Goal: Task Accomplishment & Management: Use online tool/utility

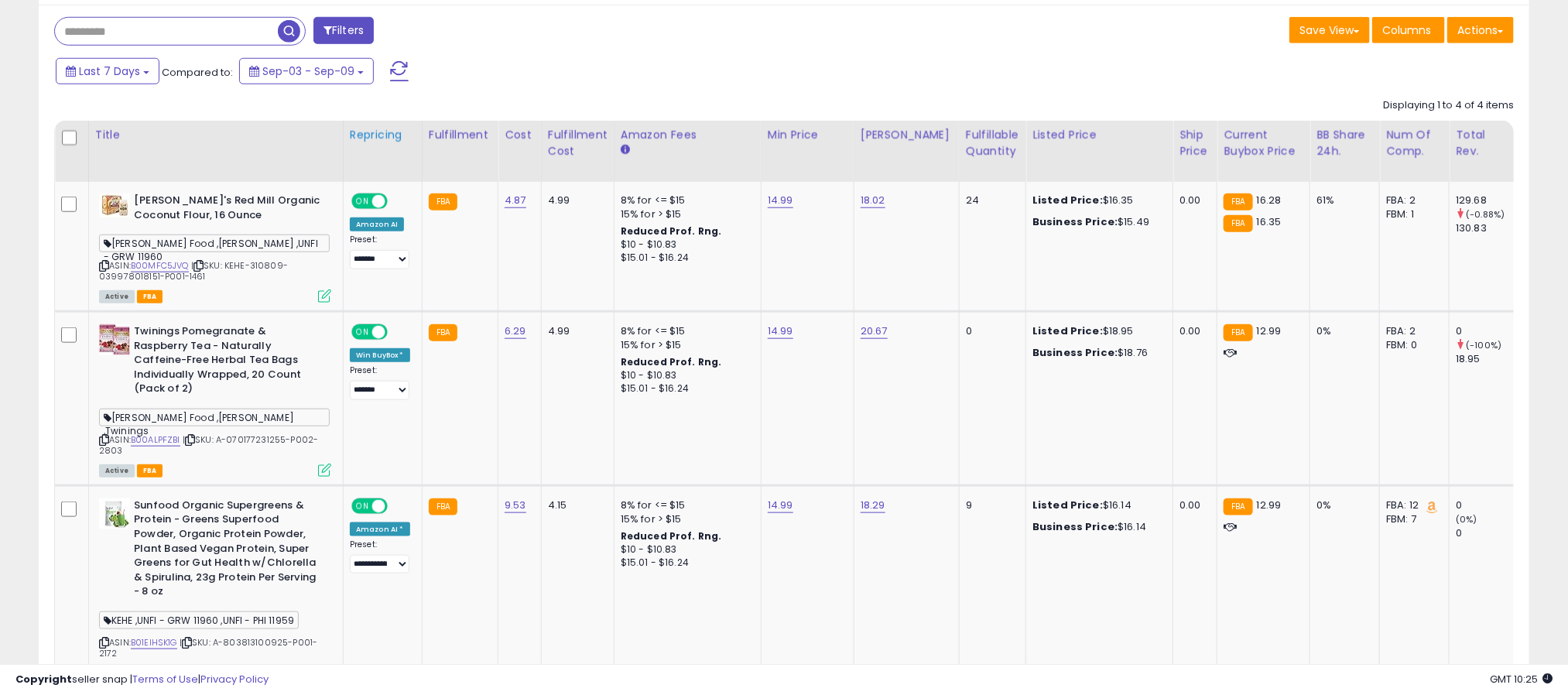
scroll to position [310, 0]
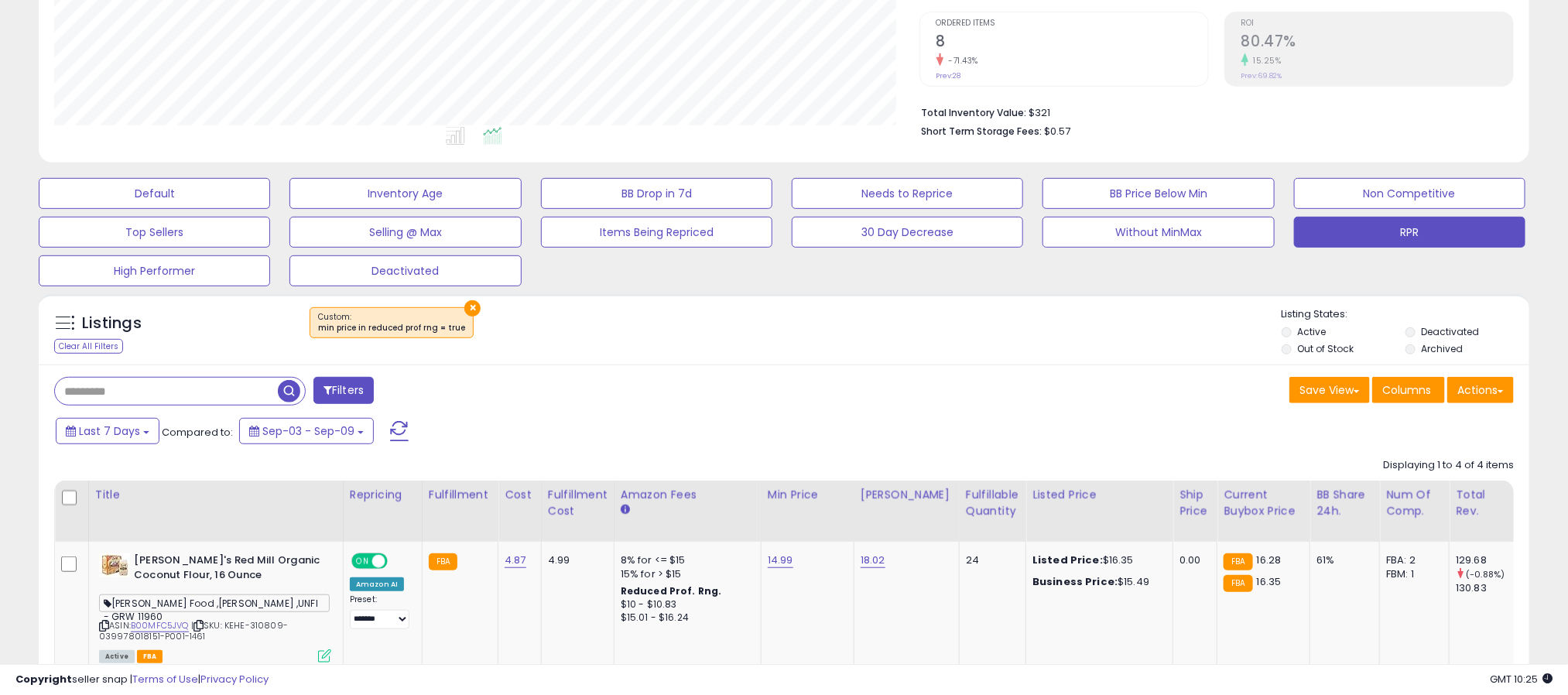
click at [467, 303] on button "×" at bounding box center [472, 308] width 16 height 16
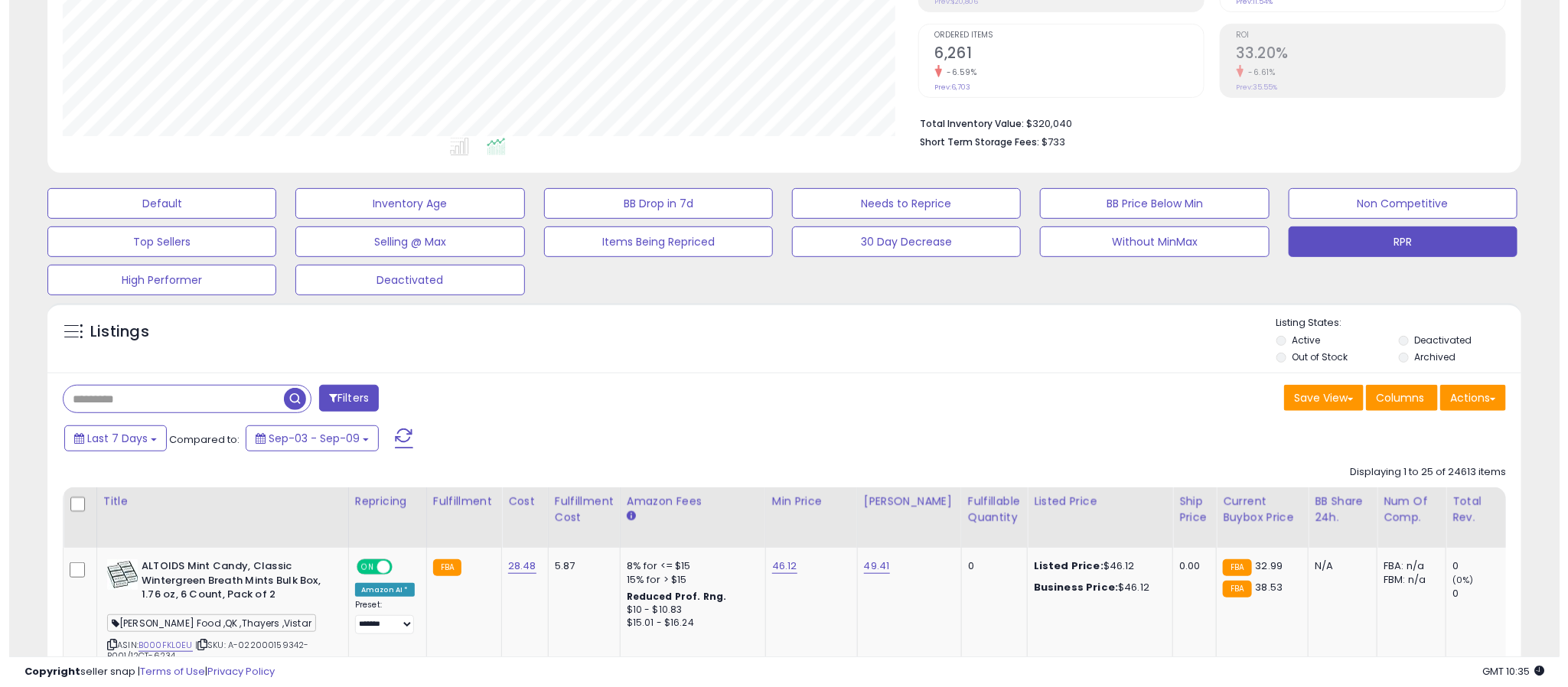
scroll to position [315, 856]
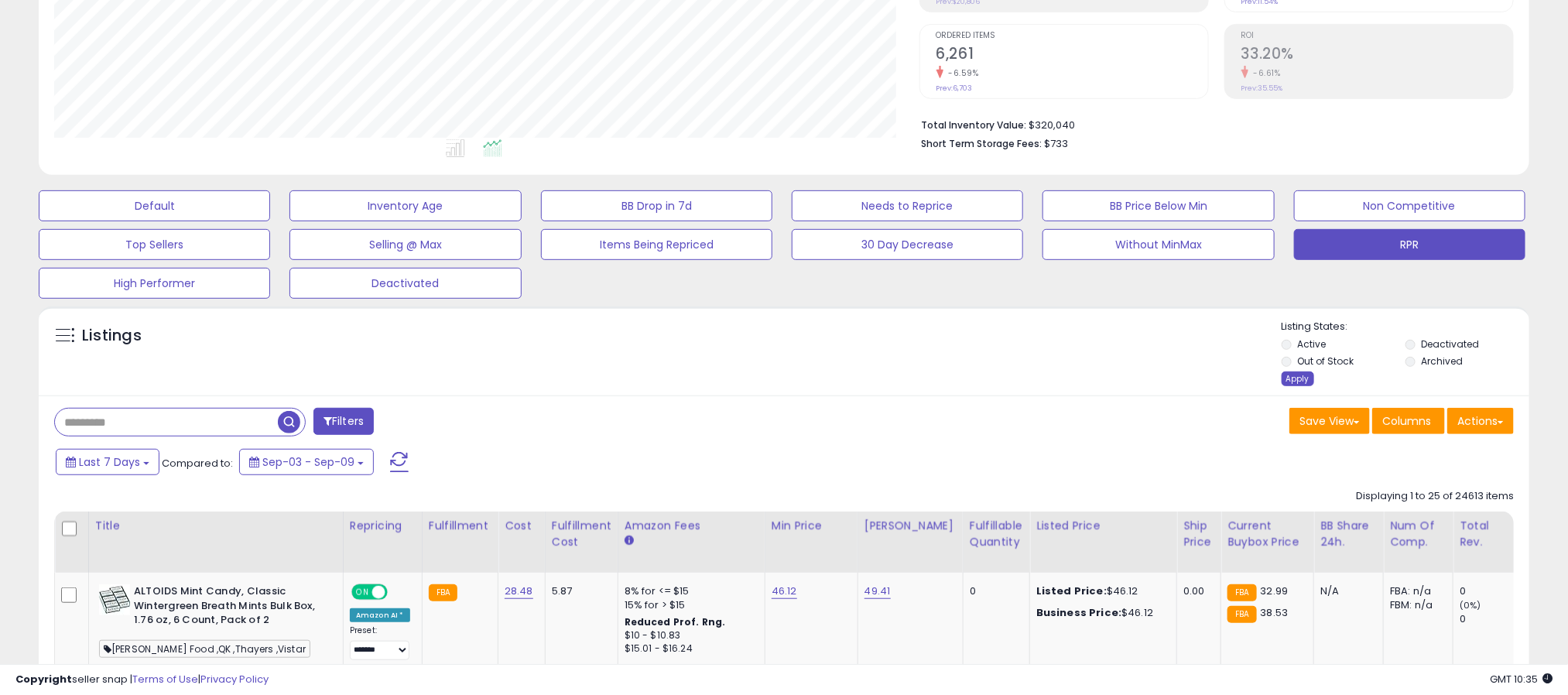
click at [1286, 384] on div "Apply" at bounding box center [1298, 378] width 33 height 15
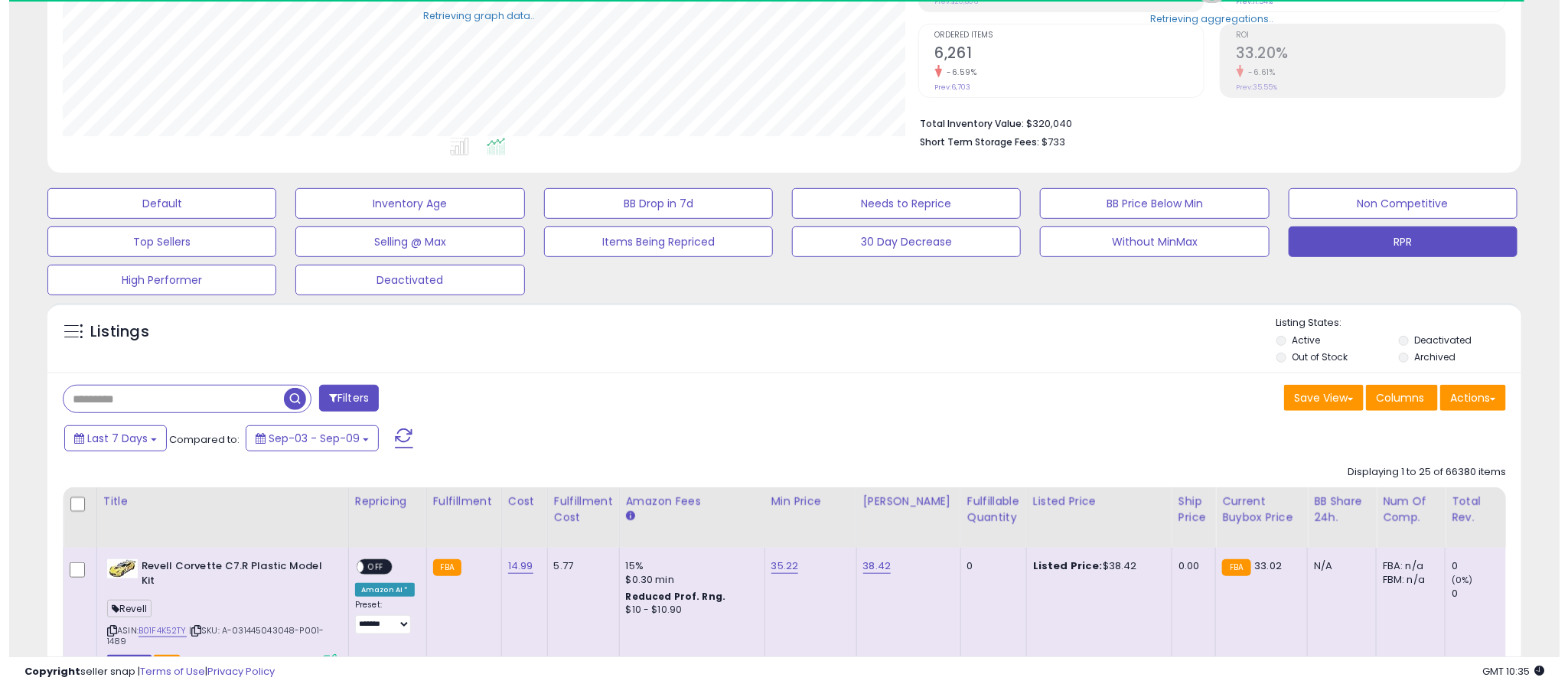
scroll to position [764892, 764484]
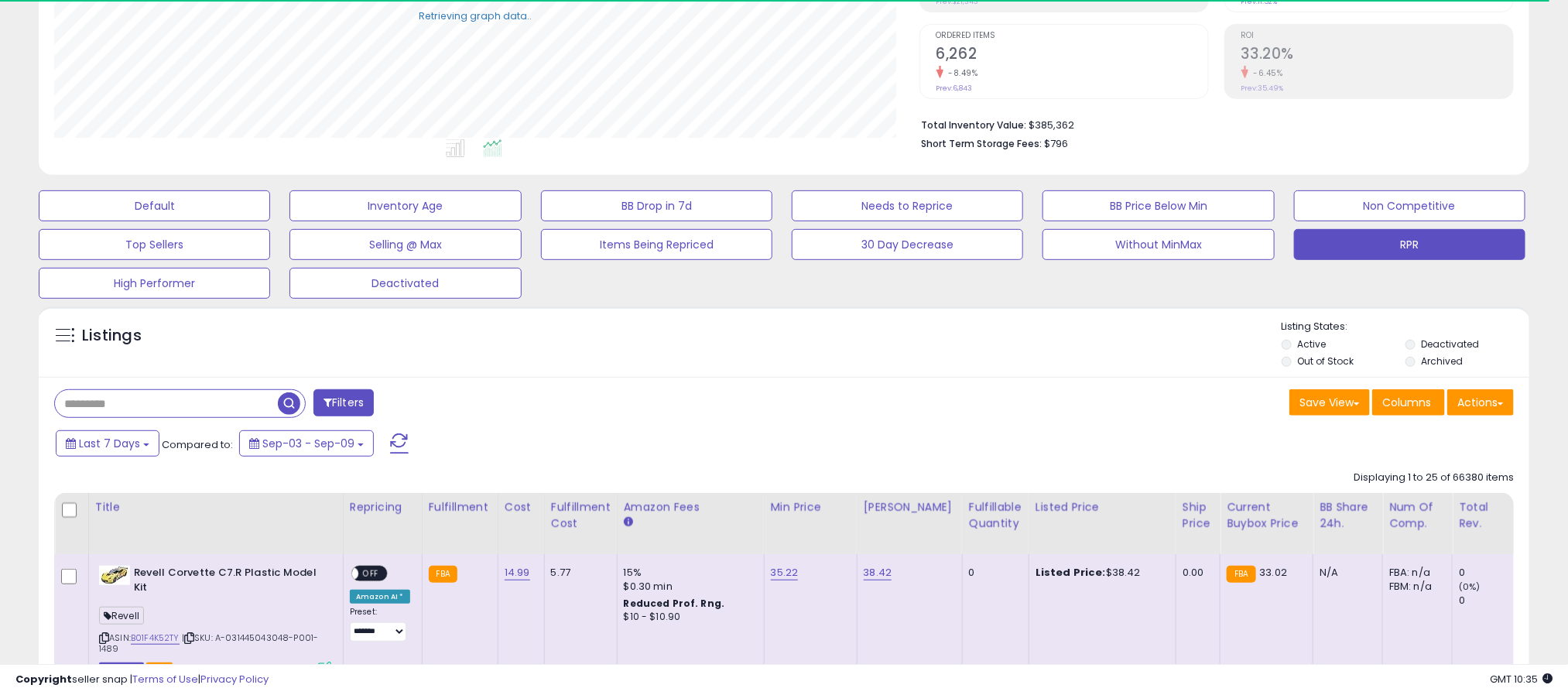
click at [1289, 351] on li "Active" at bounding box center [1342, 346] width 122 height 17
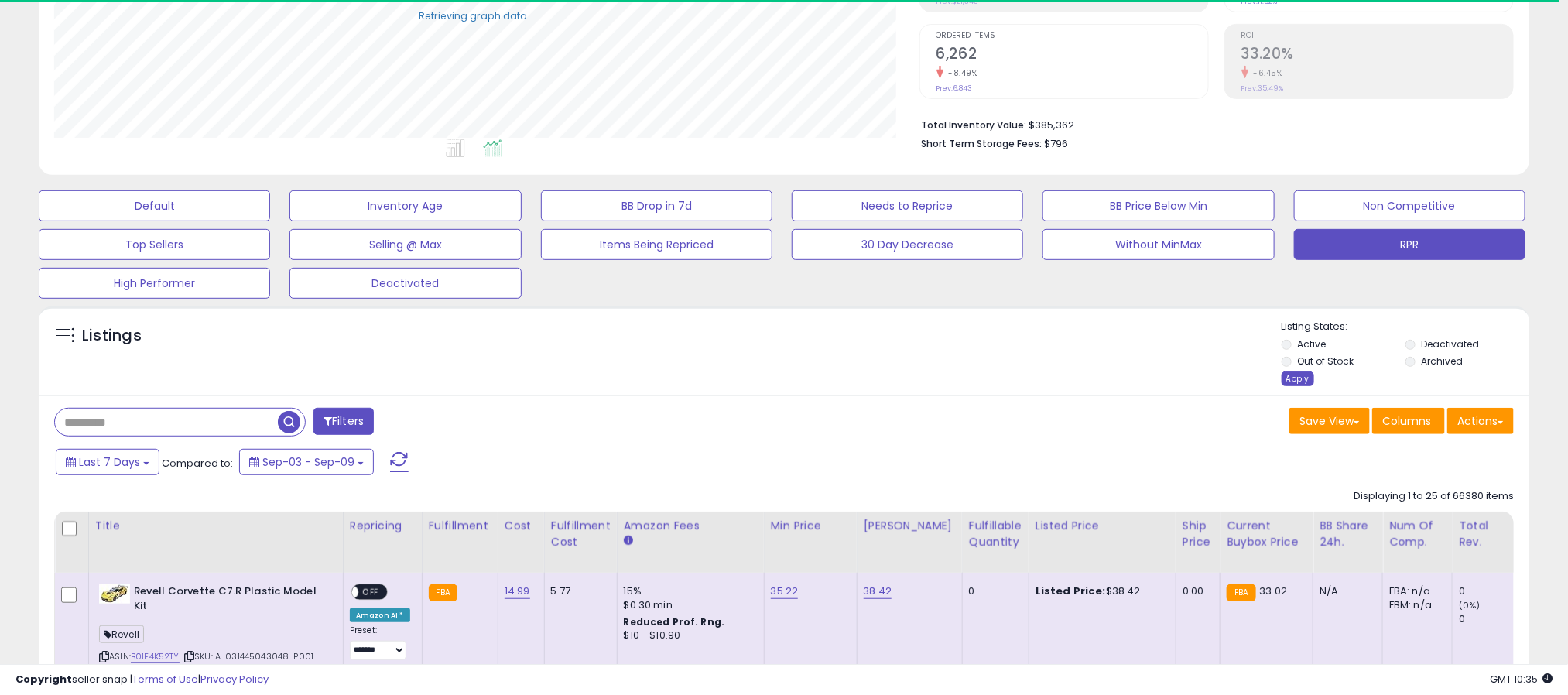
click at [1298, 383] on div "Apply" at bounding box center [1298, 378] width 33 height 15
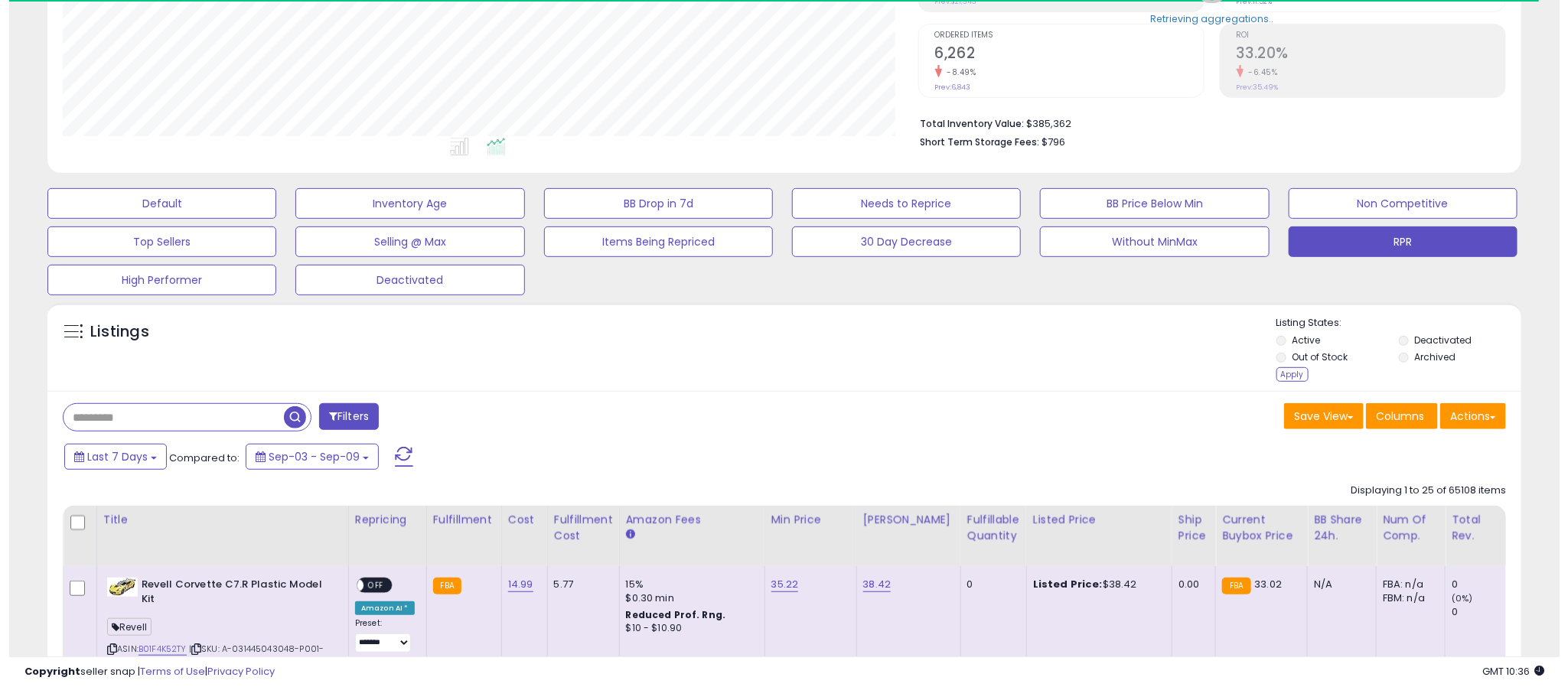
scroll to position [315, 856]
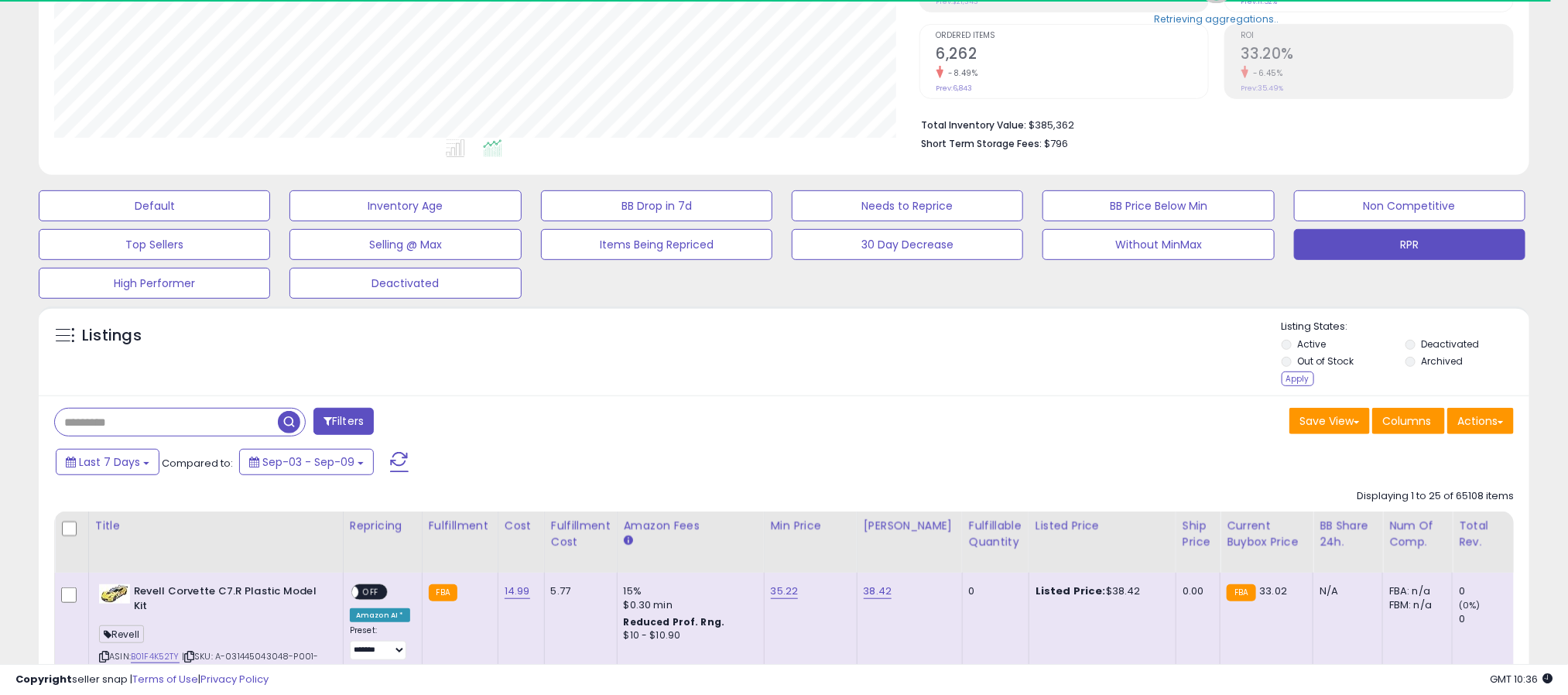
click at [1302, 371] on li "Out of Stock" at bounding box center [1342, 363] width 122 height 17
click at [1300, 376] on div "Apply" at bounding box center [1298, 378] width 33 height 15
click at [1298, 383] on div "Apply" at bounding box center [1298, 378] width 33 height 15
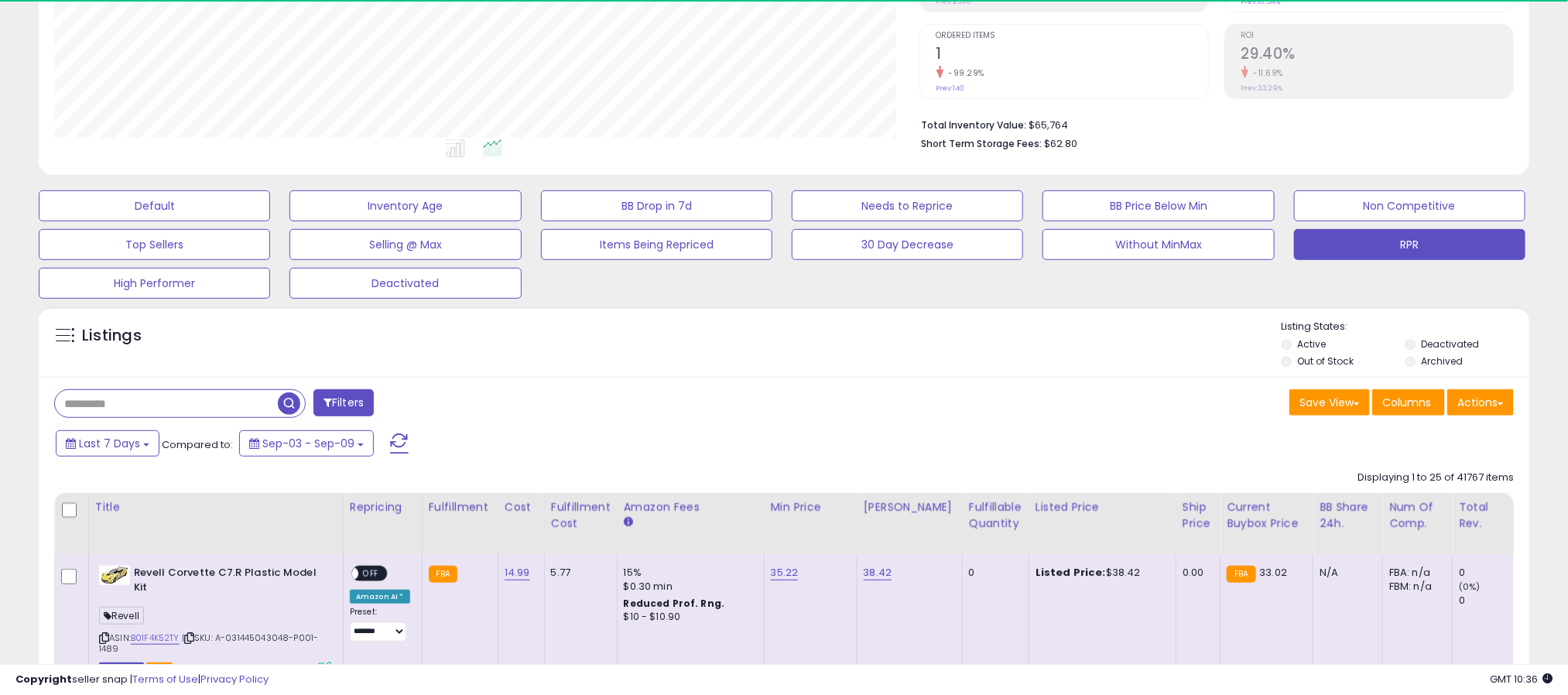
click at [360, 408] on button "Filters" at bounding box center [343, 402] width 60 height 27
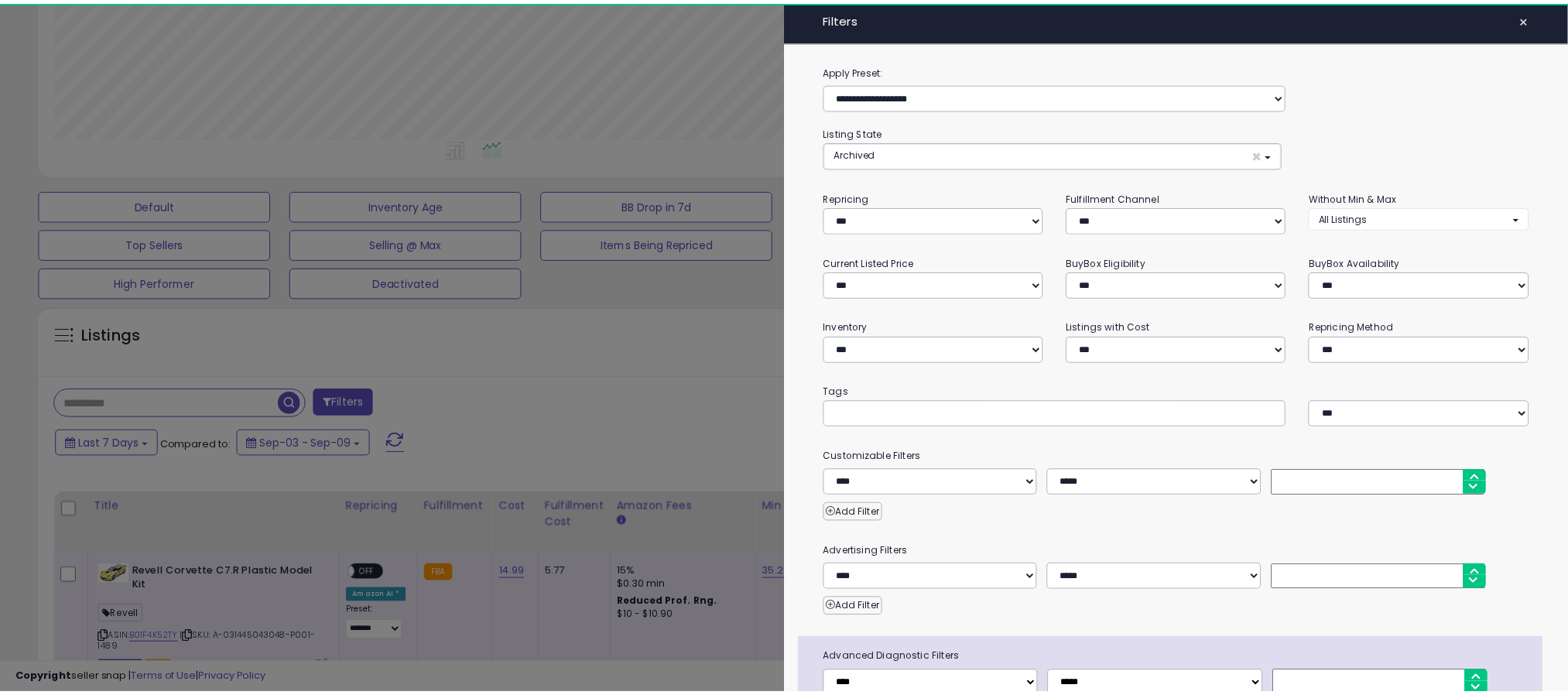
scroll to position [319, 875]
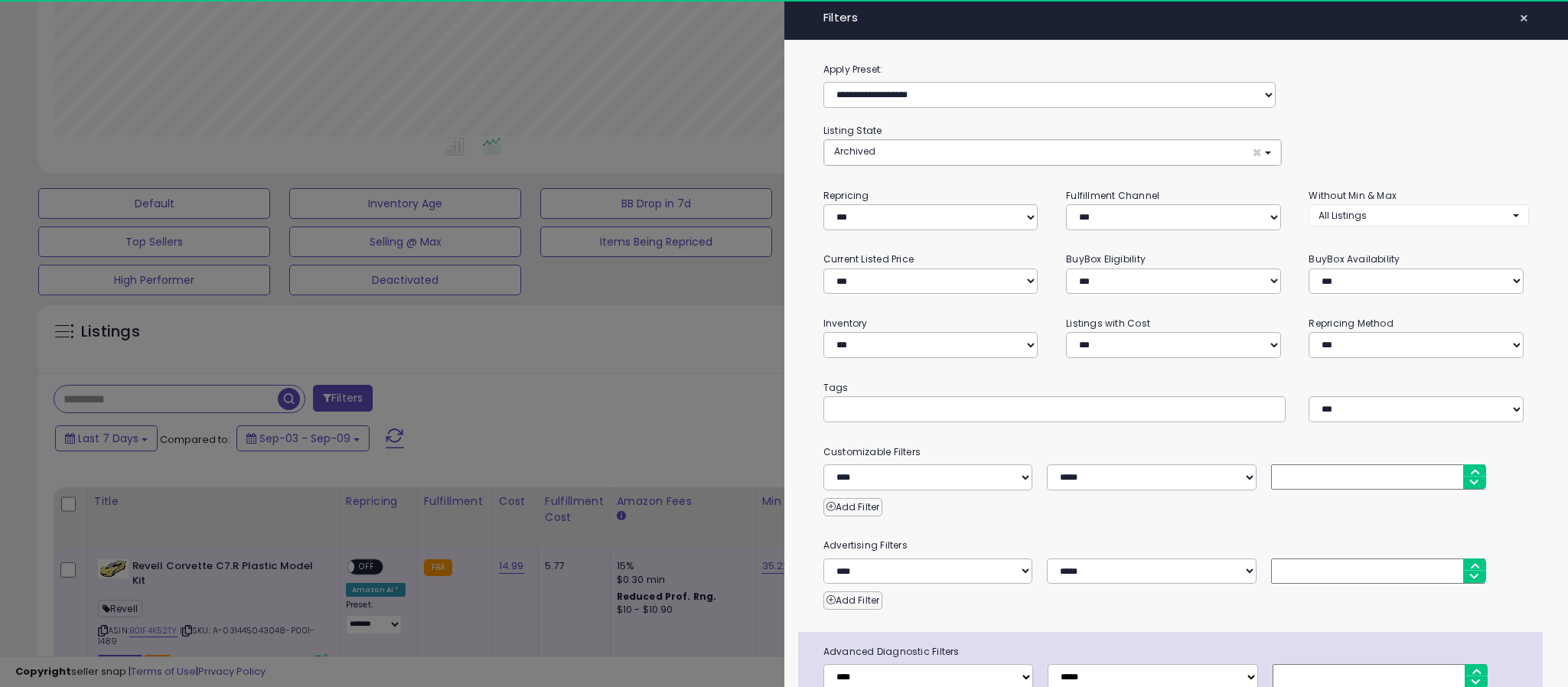
drag, startPoint x: 630, startPoint y: 350, endPoint x: 762, endPoint y: 374, distance: 134.2
click at [633, 352] on div at bounding box center [784, 343] width 1568 height 687
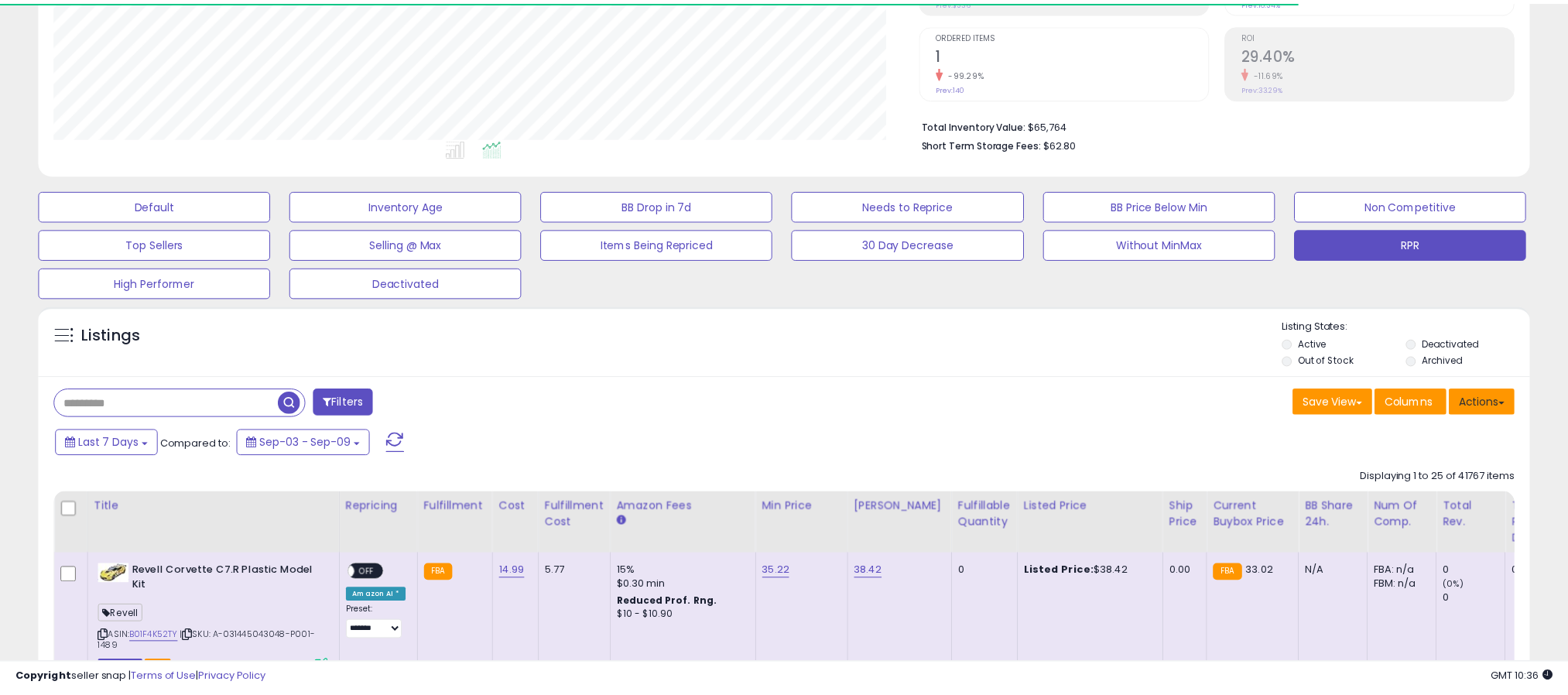
scroll to position [773799, 772899]
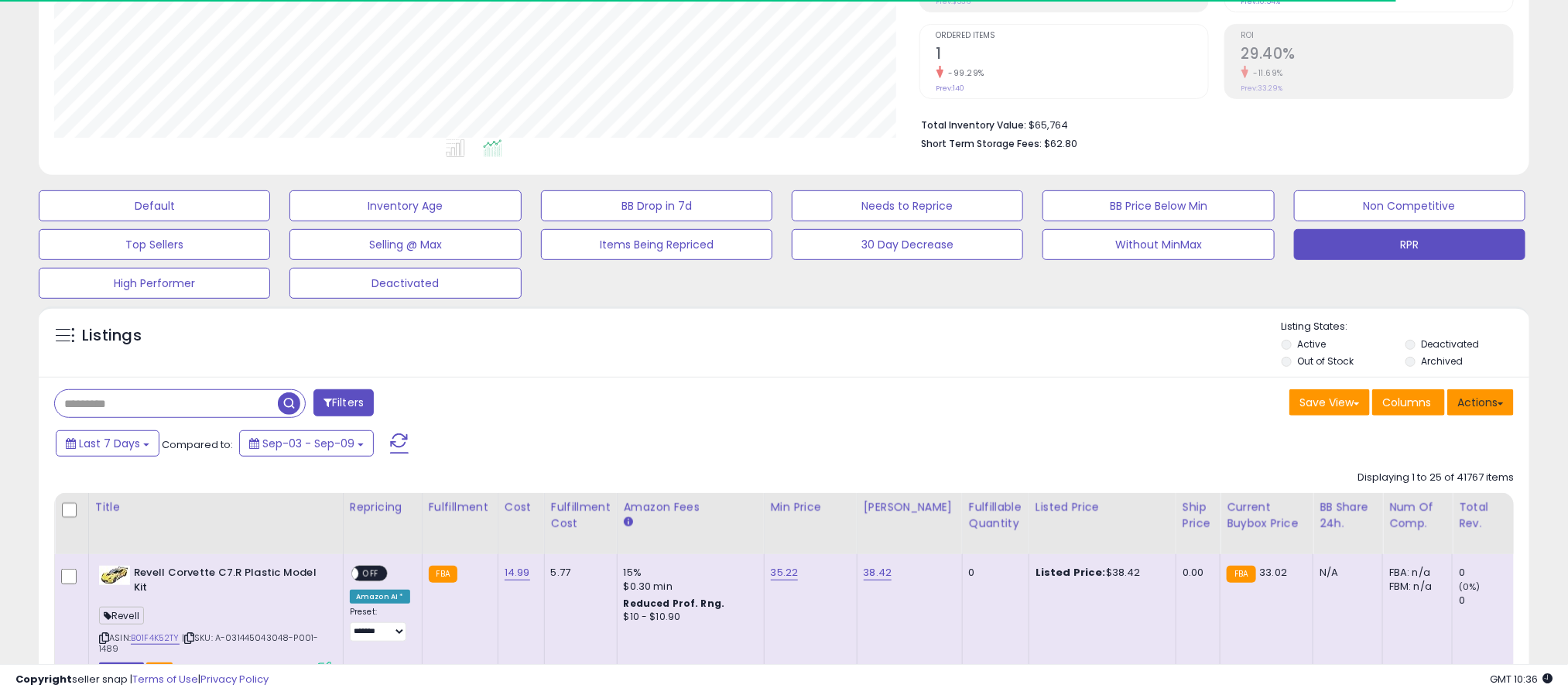
click at [1500, 405] on span at bounding box center [1500, 404] width 6 height 3
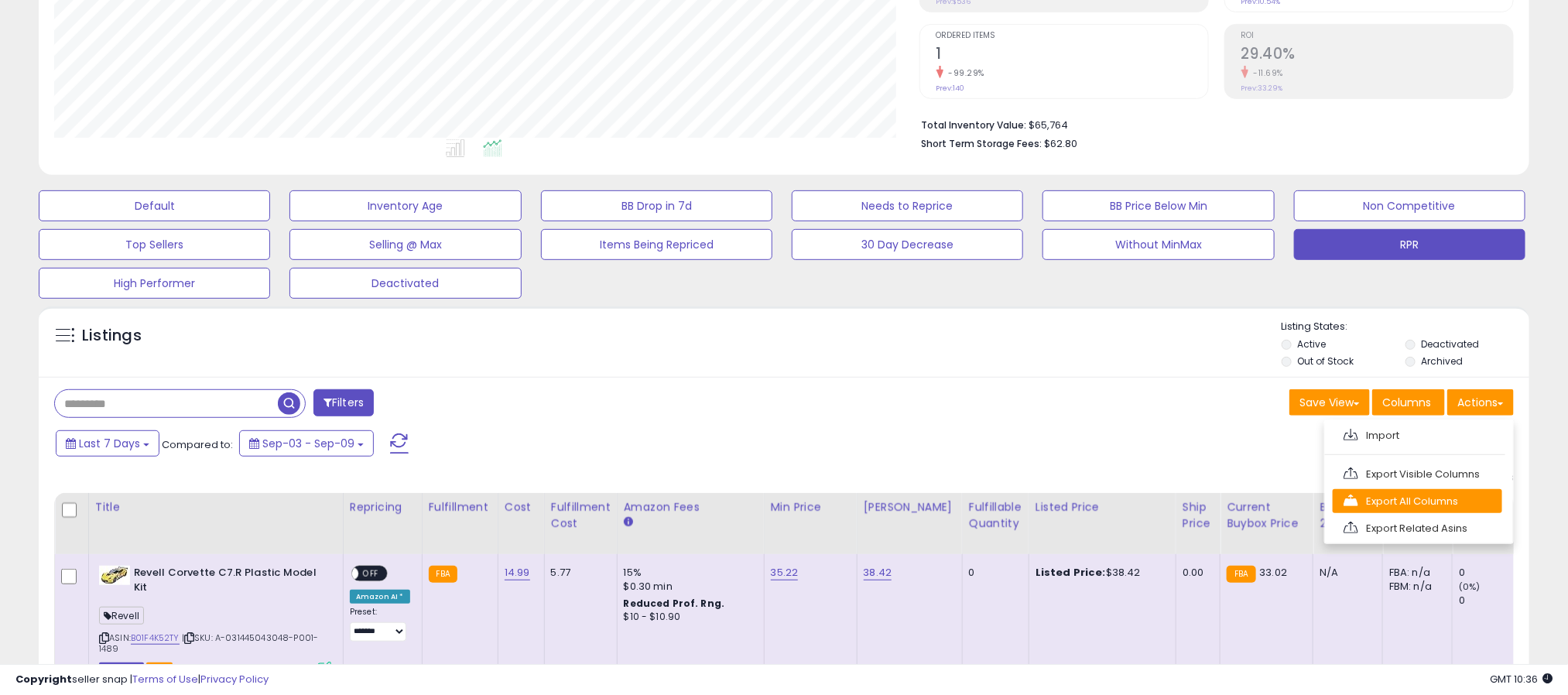
click at [1421, 506] on link "Export All Columns" at bounding box center [1417, 502] width 169 height 24
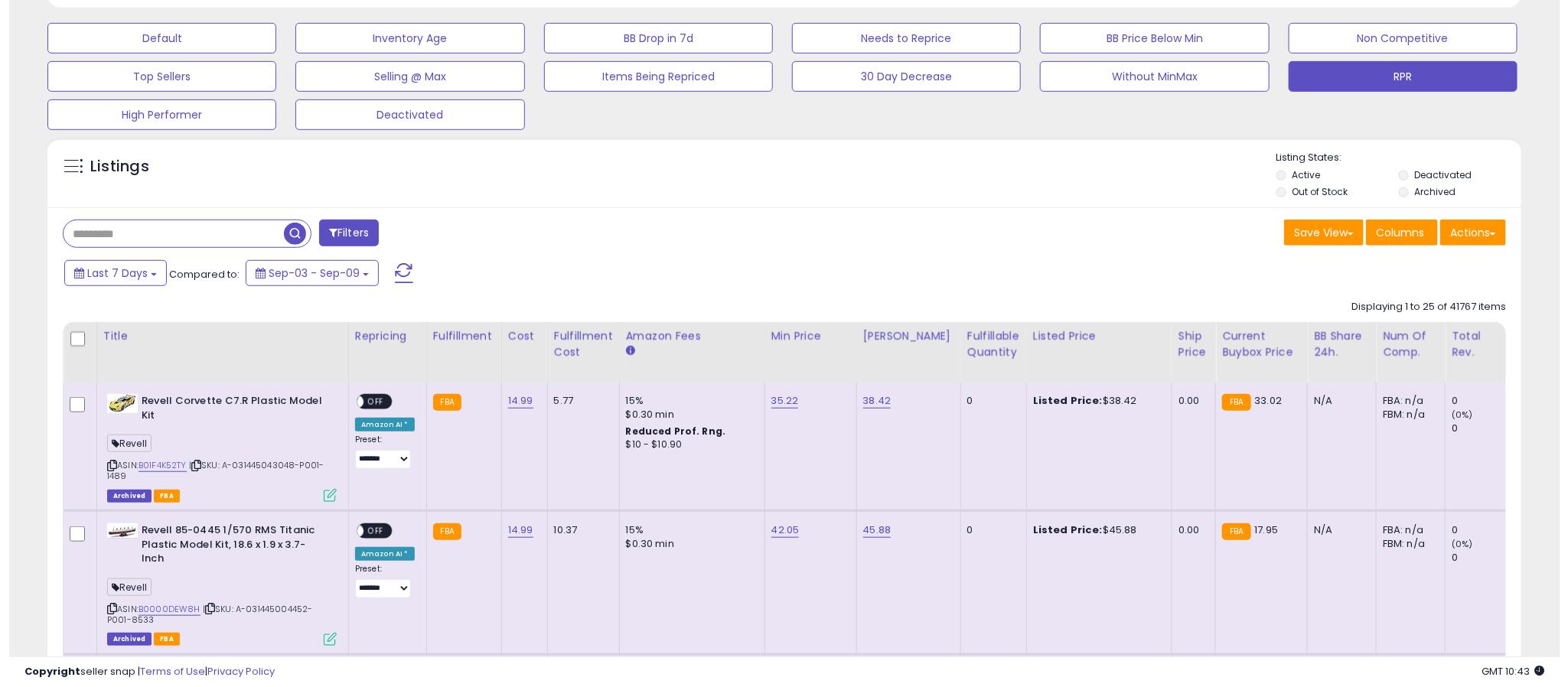
scroll to position [152, 0]
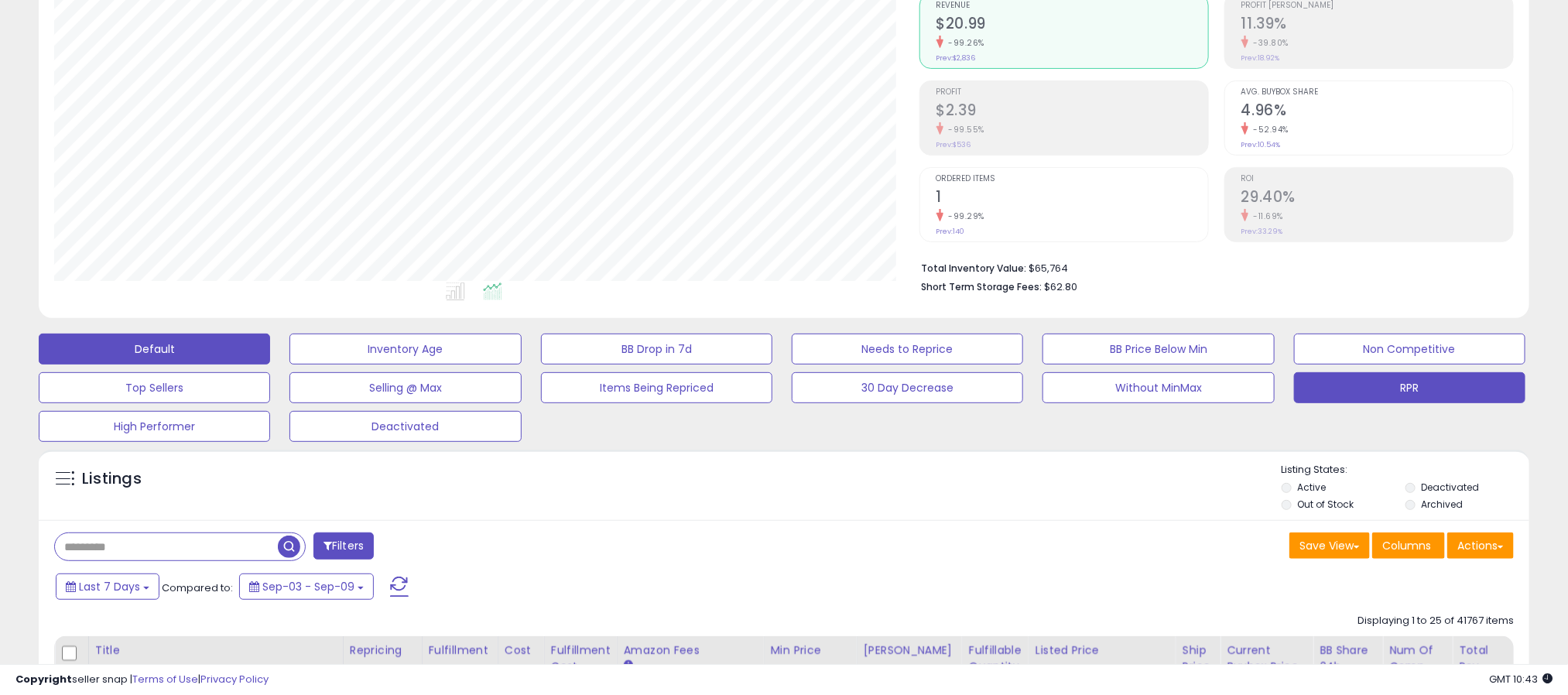
click at [203, 348] on button "Default" at bounding box center [154, 349] width 231 height 31
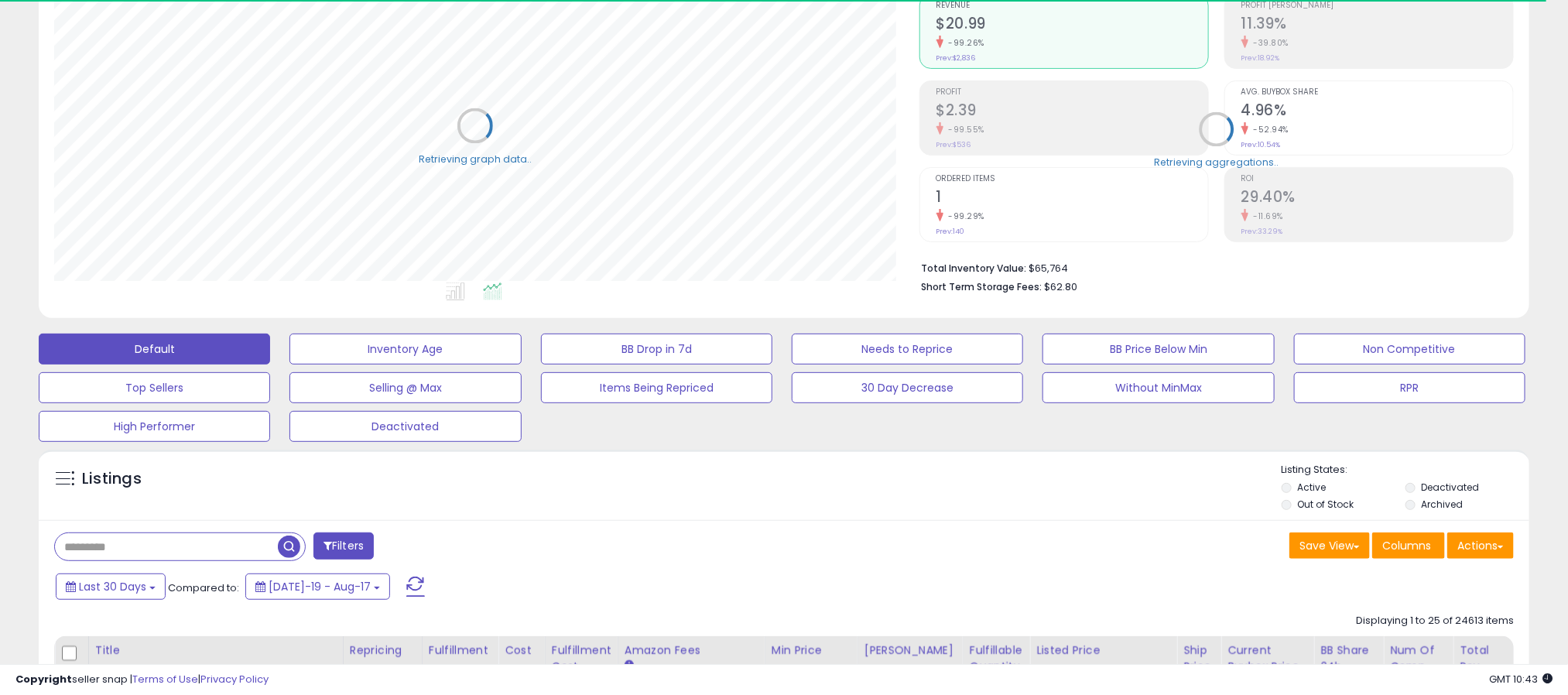
scroll to position [773799, 772899]
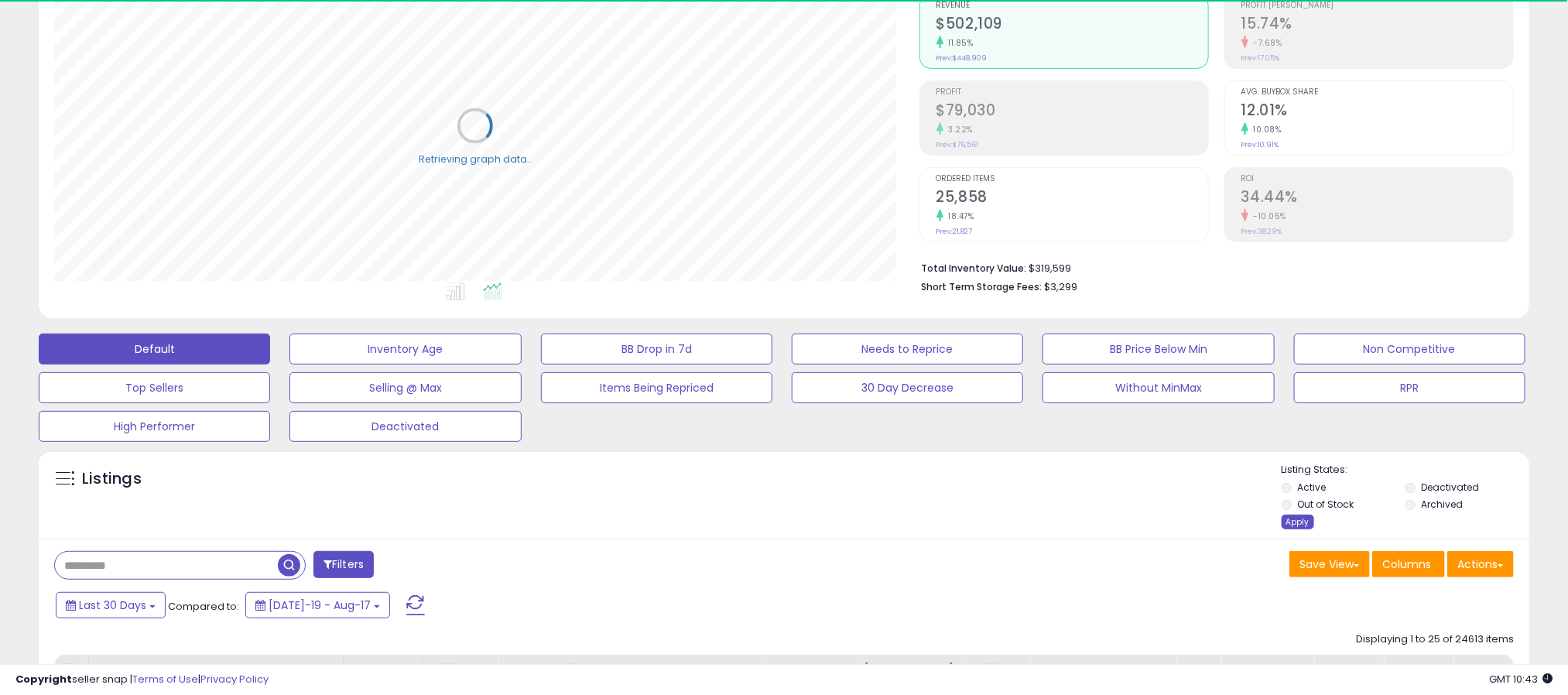
click at [1310, 528] on div "Apply" at bounding box center [1298, 521] width 33 height 15
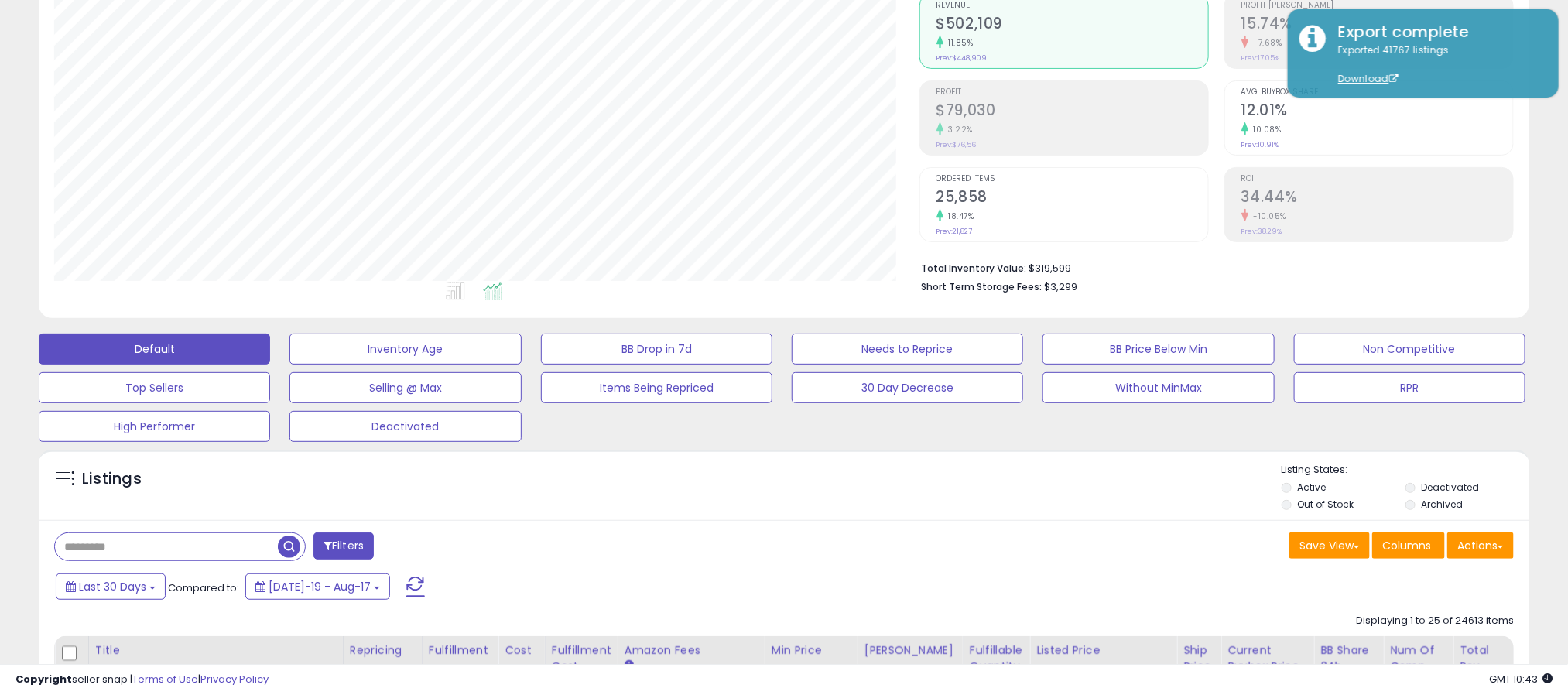
scroll to position [319, 866]
click at [1463, 548] on button "Actions" at bounding box center [1480, 546] width 66 height 26
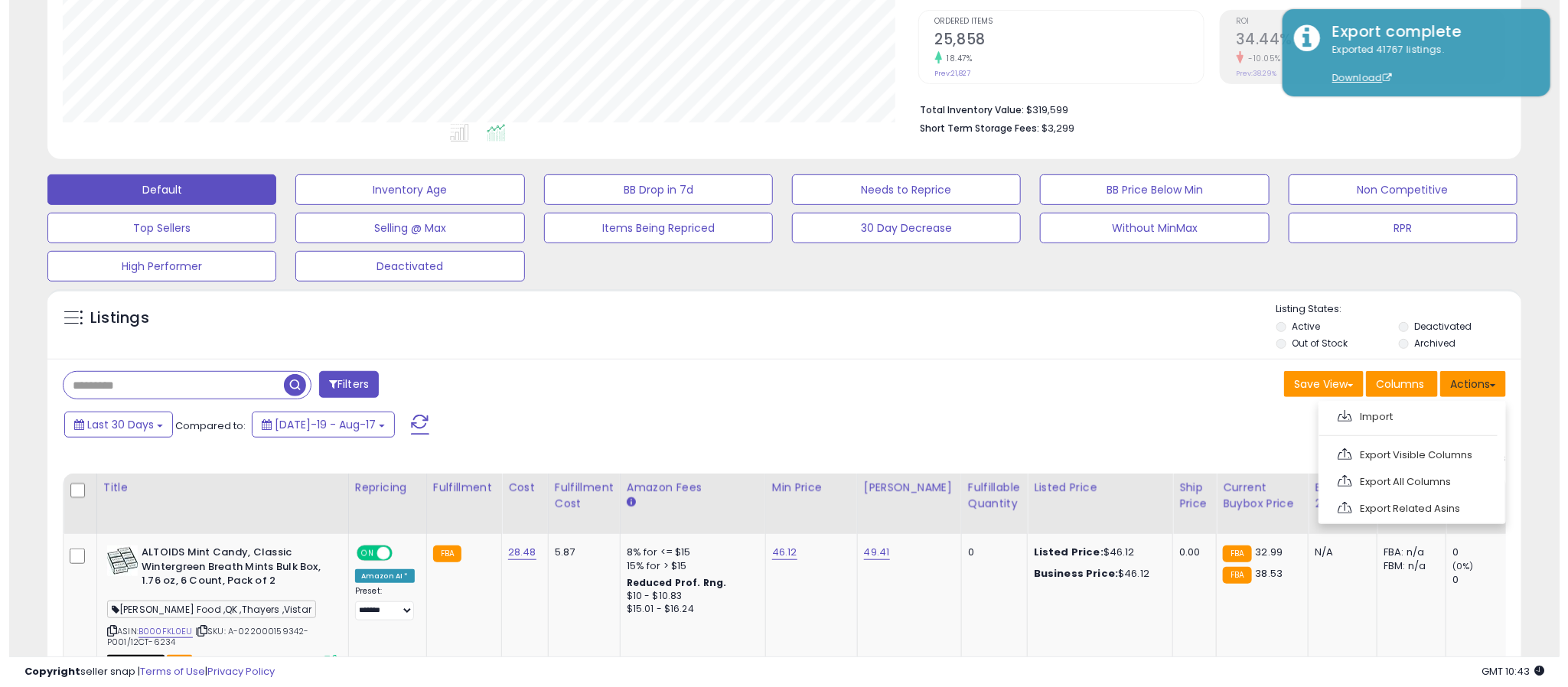
scroll to position [459, 0]
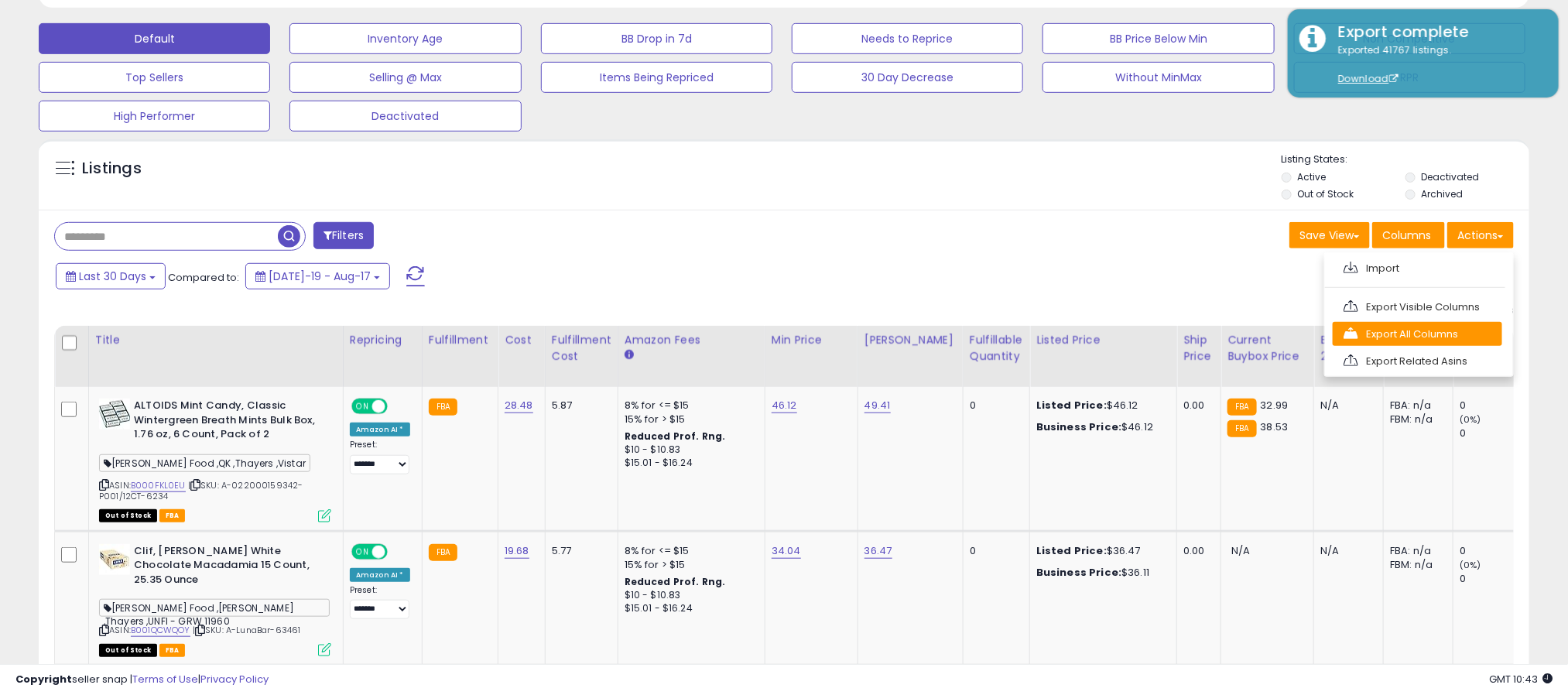
click at [1414, 341] on link "Export All Columns" at bounding box center [1417, 334] width 169 height 24
click at [1497, 246] on button "Actions" at bounding box center [1480, 235] width 66 height 26
click at [1440, 342] on link "Export All Columns" at bounding box center [1417, 334] width 169 height 24
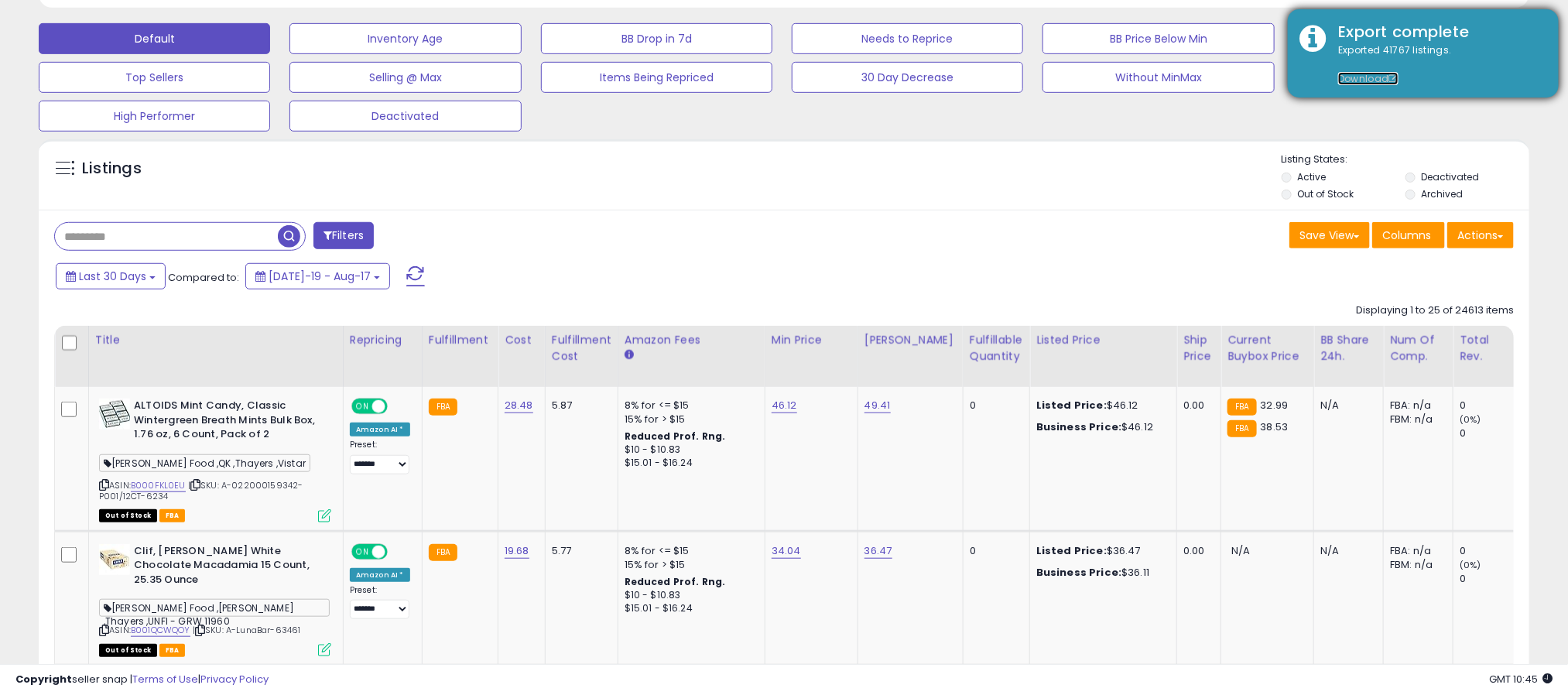
click at [1360, 79] on link "Download" at bounding box center [1368, 78] width 60 height 13
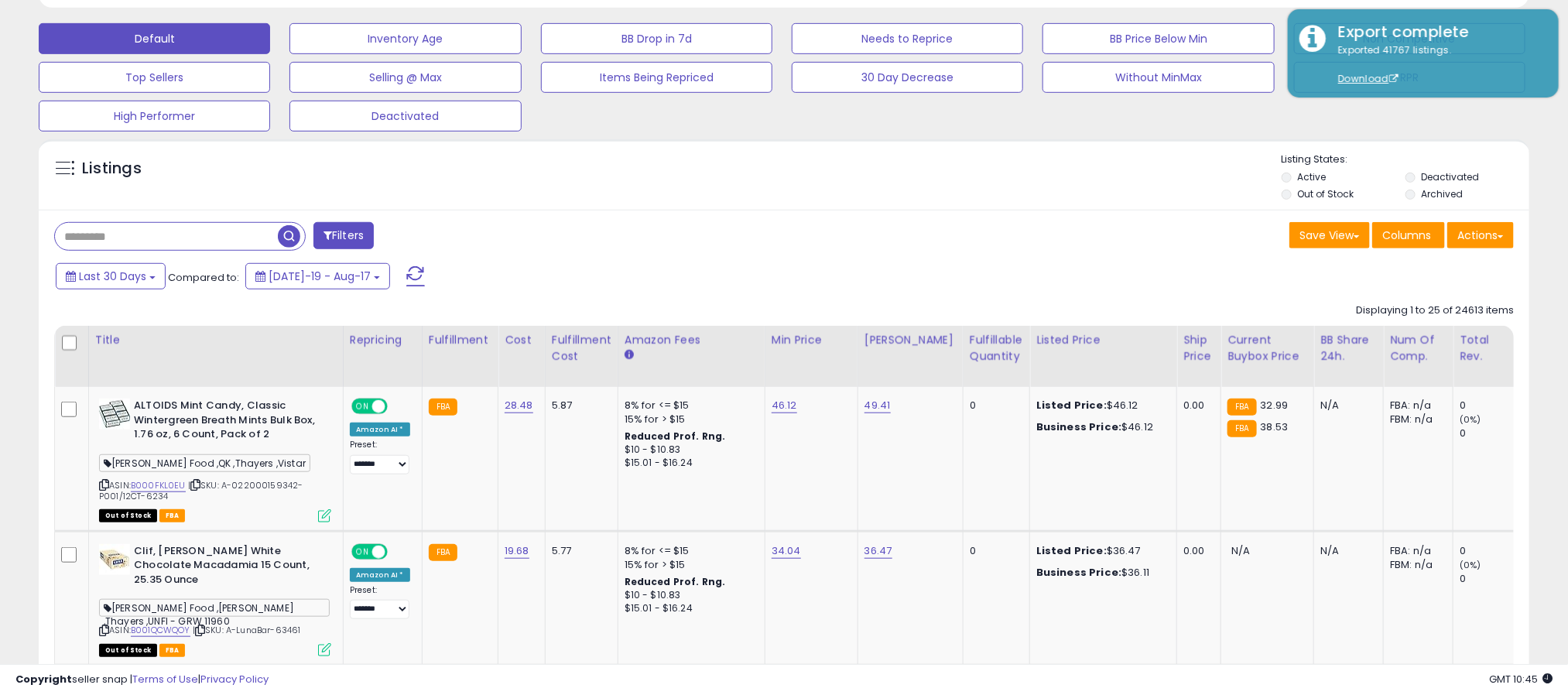
click at [841, 161] on div "Listings" at bounding box center [784, 179] width 1490 height 53
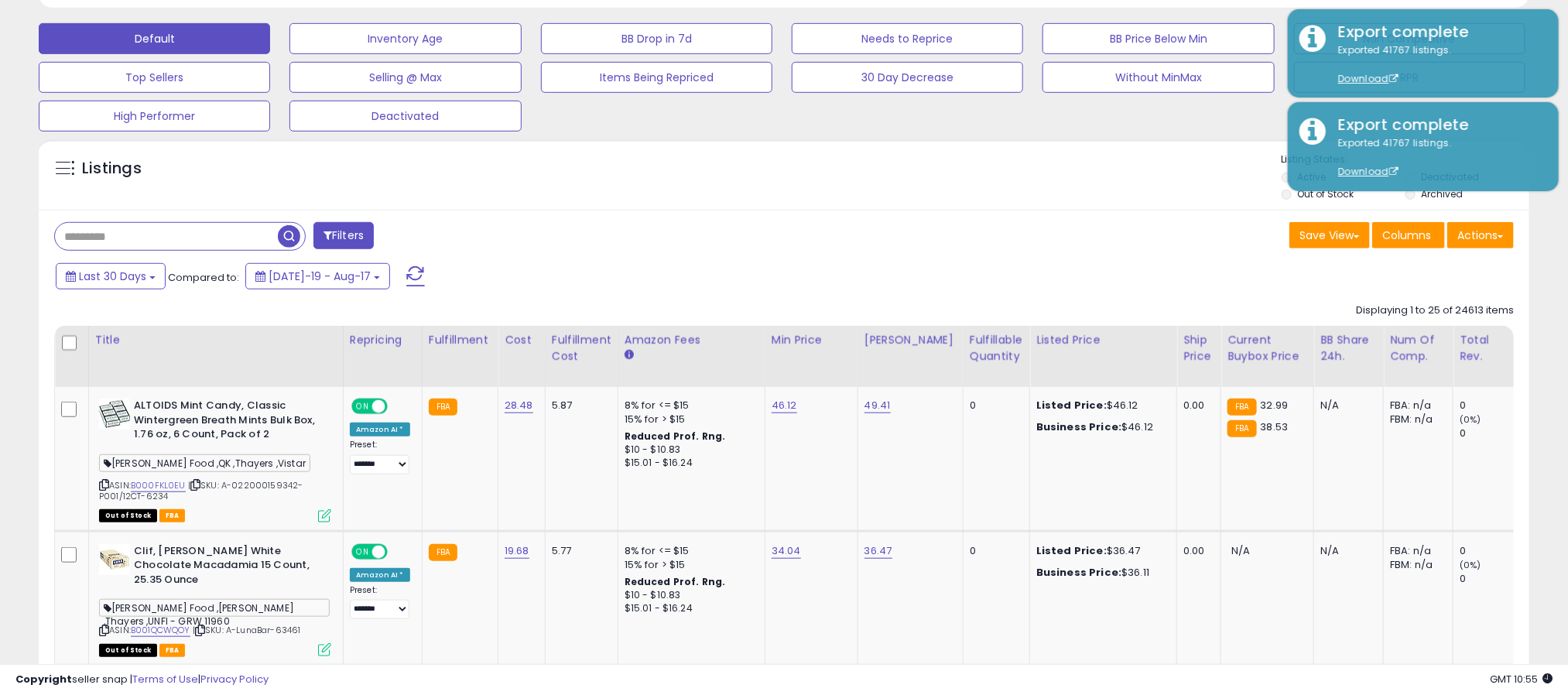
click at [765, 246] on div "Filters" at bounding box center [412, 237] width 741 height 31
click at [1501, 247] on button "Actions" at bounding box center [1480, 235] width 66 height 26
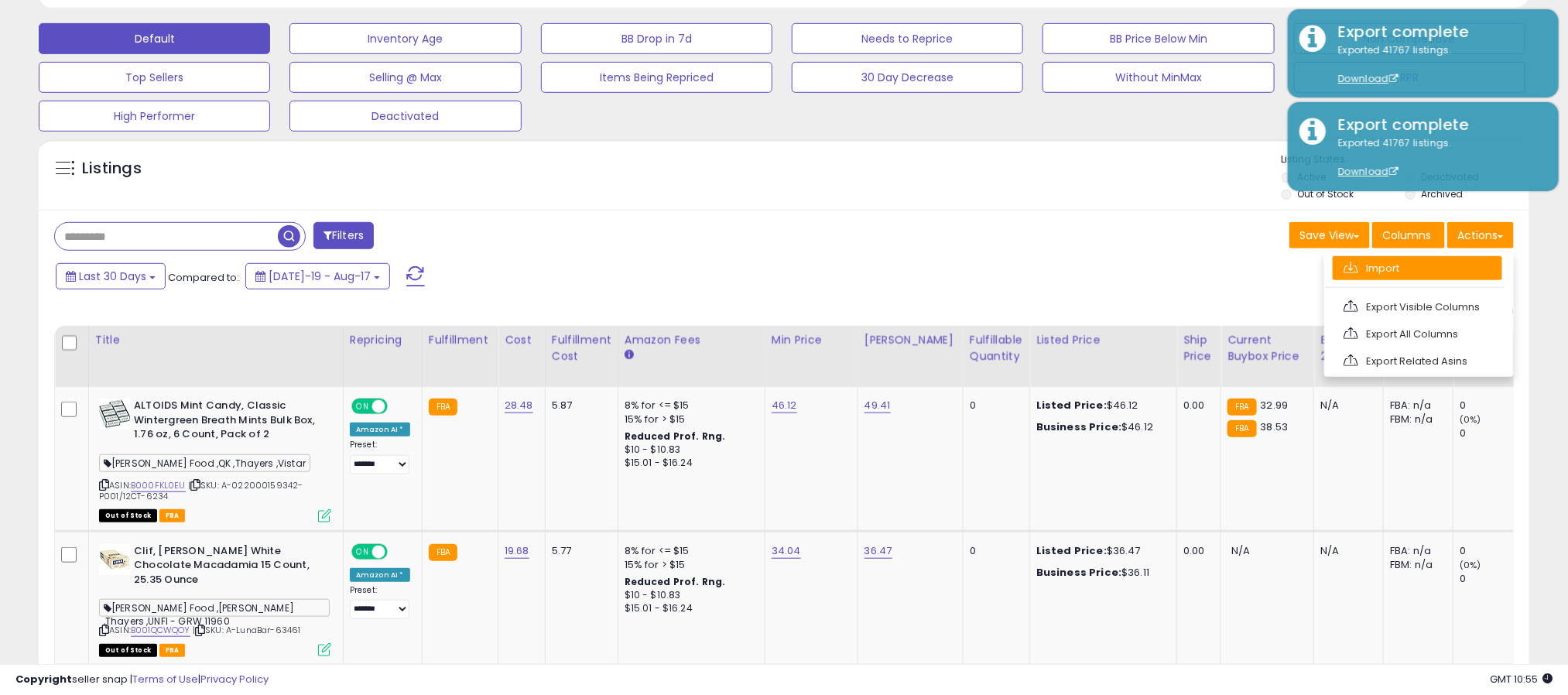
click at [1417, 275] on link "Import" at bounding box center [1417, 269] width 169 height 24
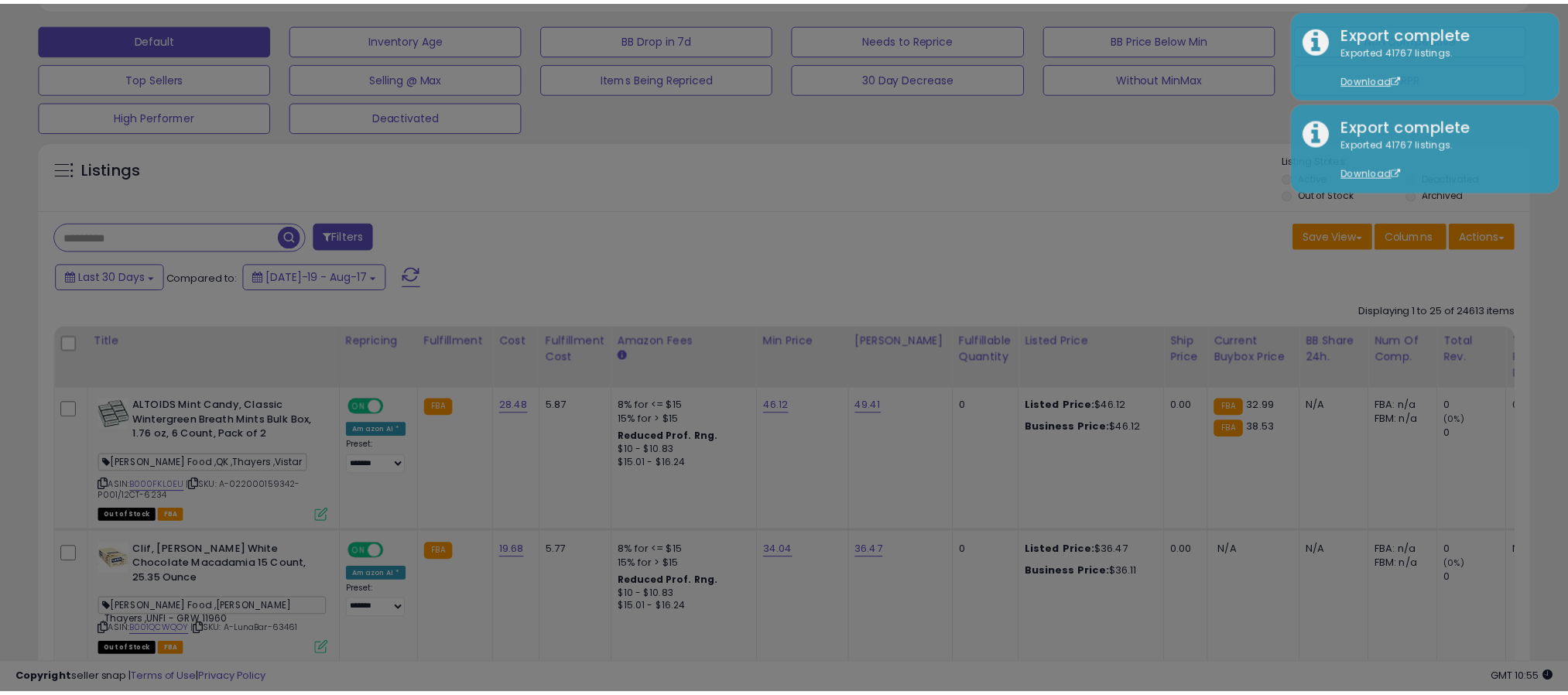
scroll to position [319, 875]
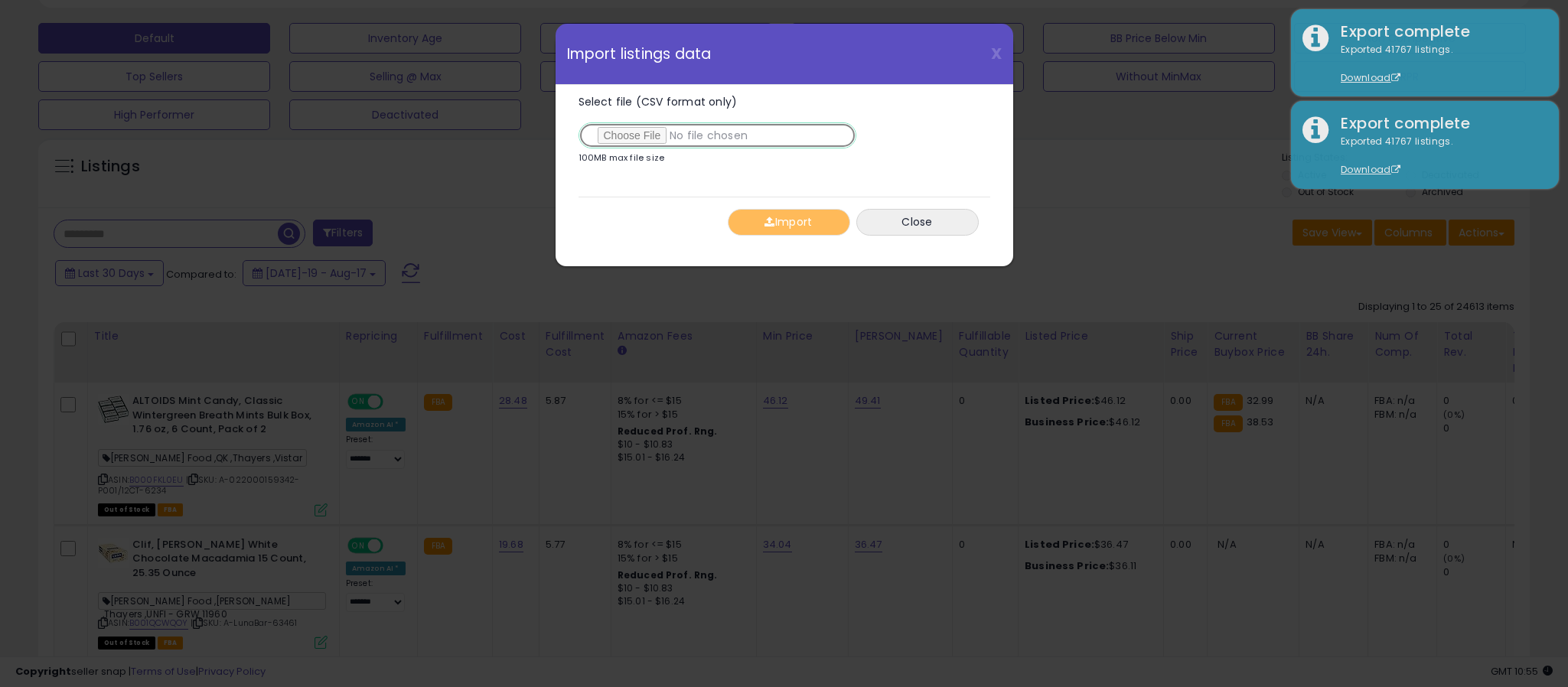
click at [607, 134] on input "Select file (CSV format only)" at bounding box center [717, 135] width 277 height 26
type input "**********"
click at [813, 225] on button "Import" at bounding box center [789, 222] width 122 height 26
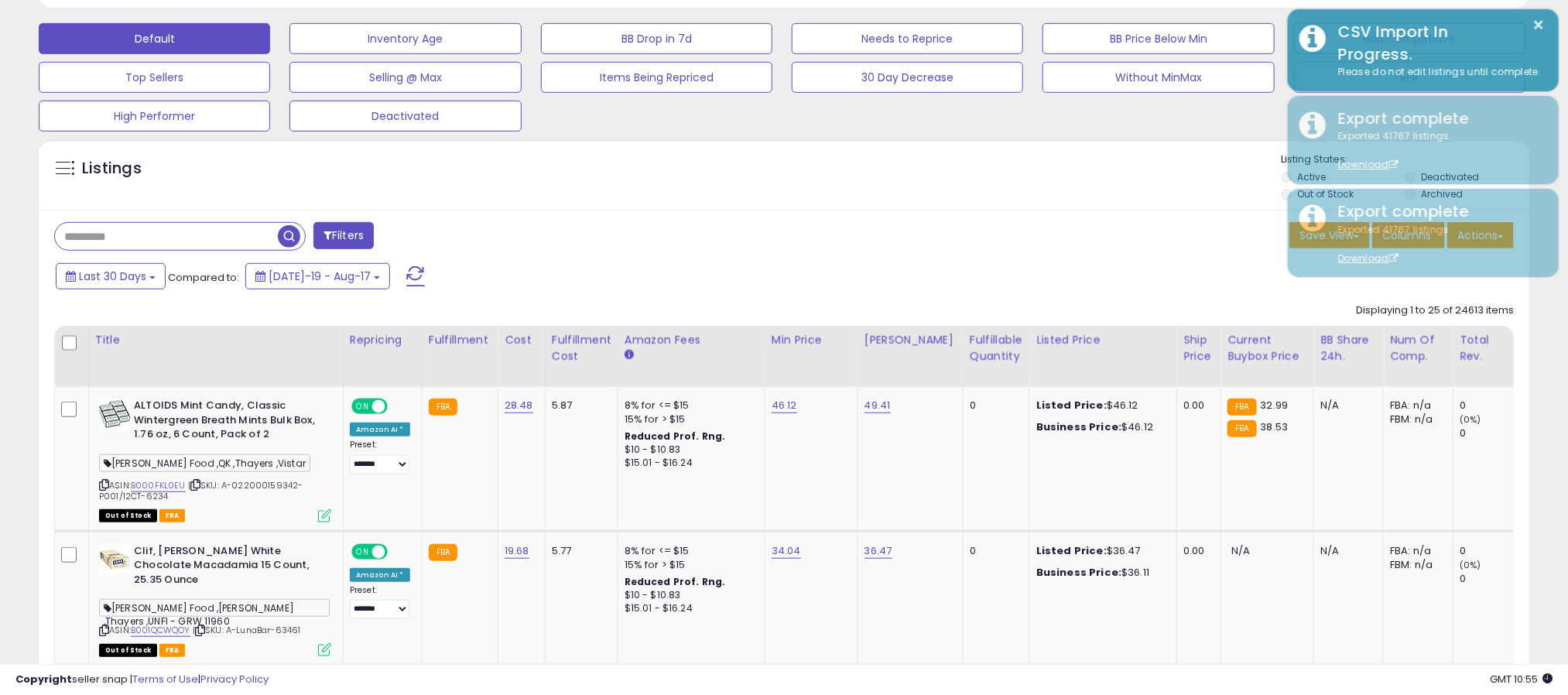
scroll to position [773799, 772899]
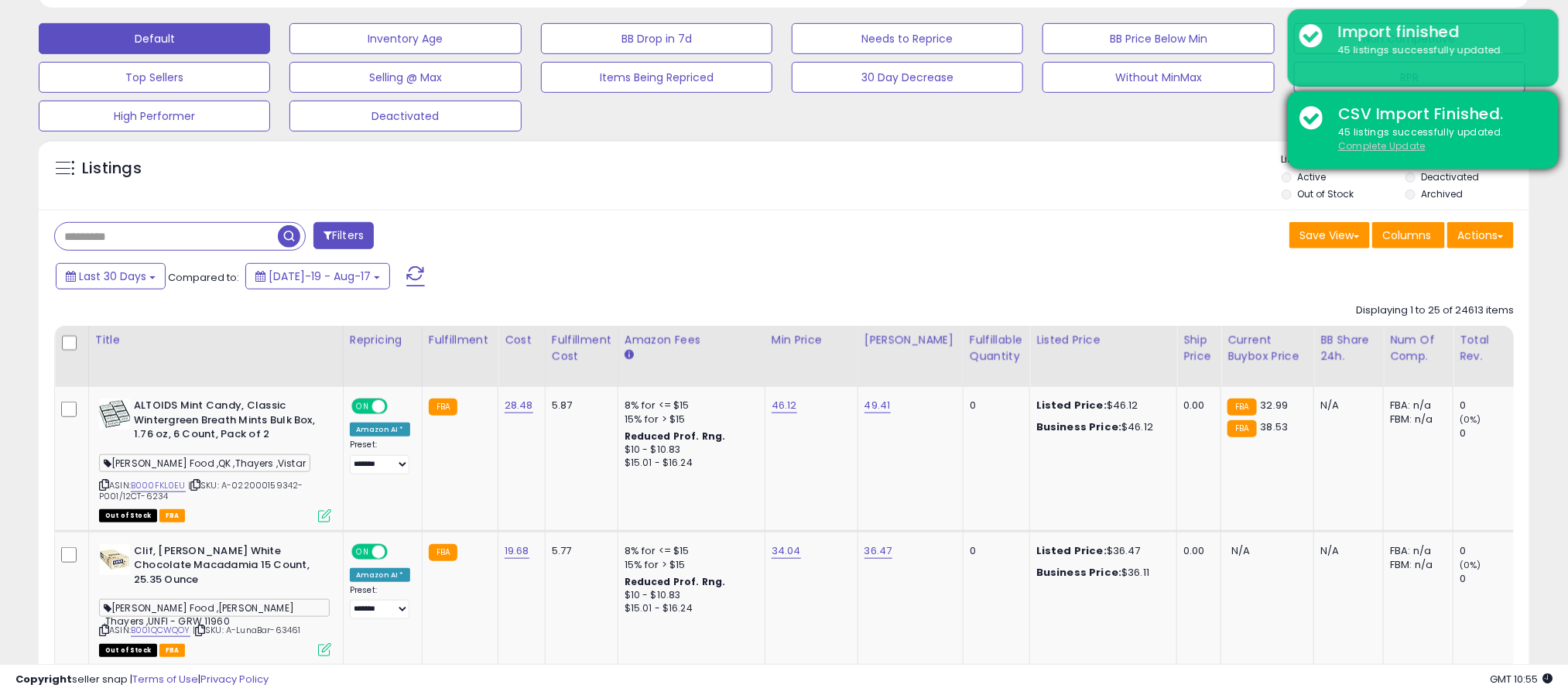
click at [1393, 146] on u "Complete Update" at bounding box center [1381, 145] width 87 height 13
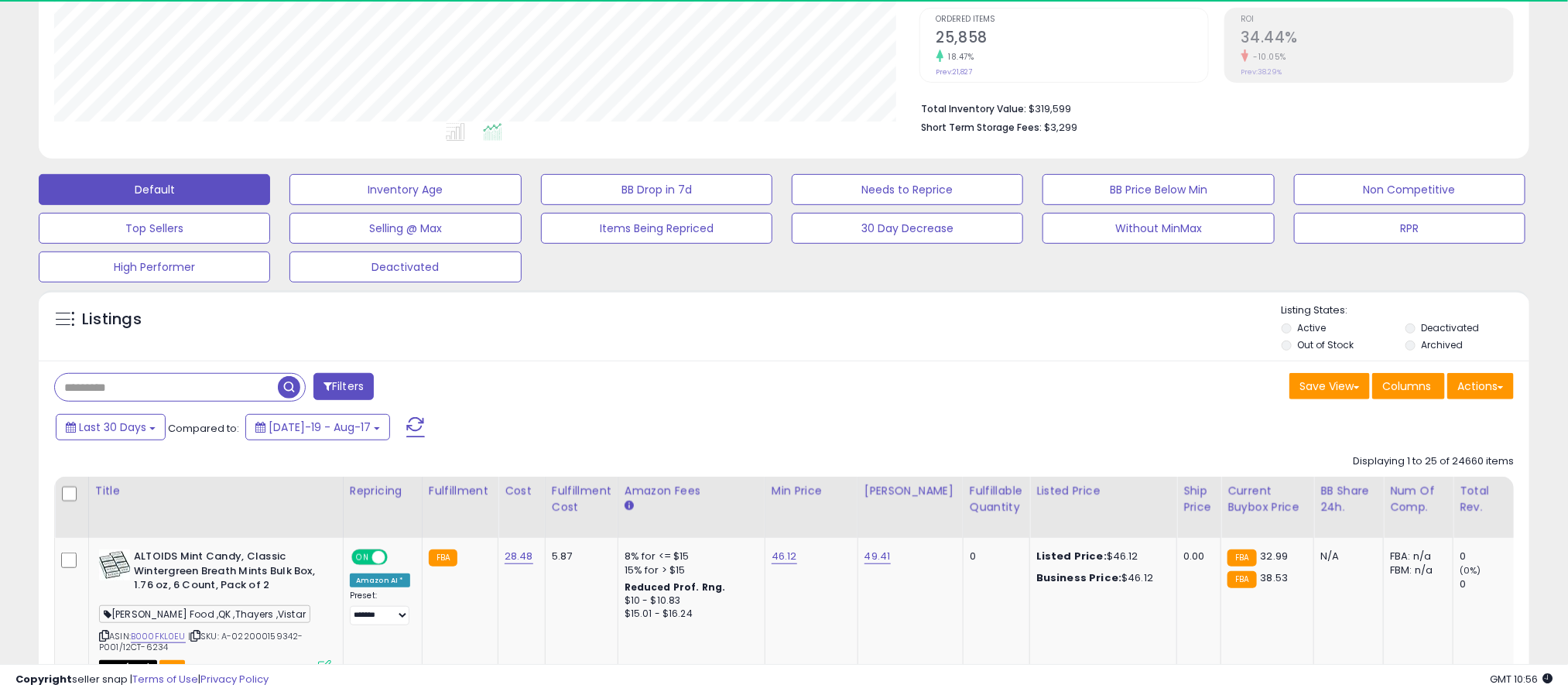
scroll to position [319, 866]
